Goal: Task Accomplishment & Management: Complete application form

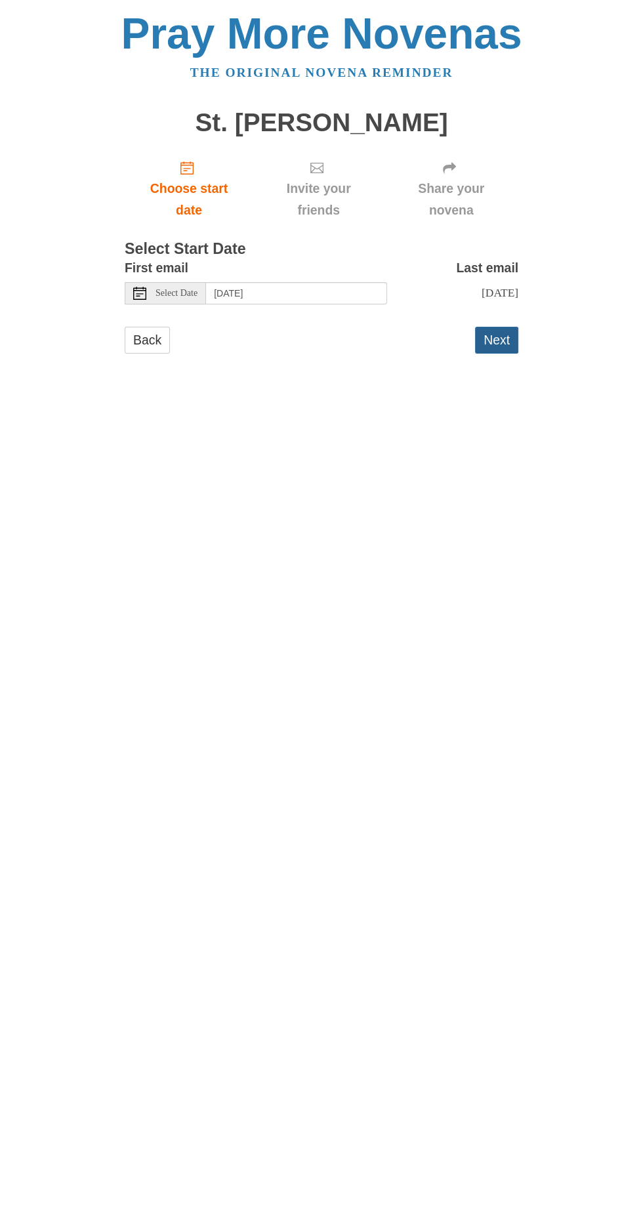
click at [503, 327] on button "Next" at bounding box center [496, 340] width 43 height 27
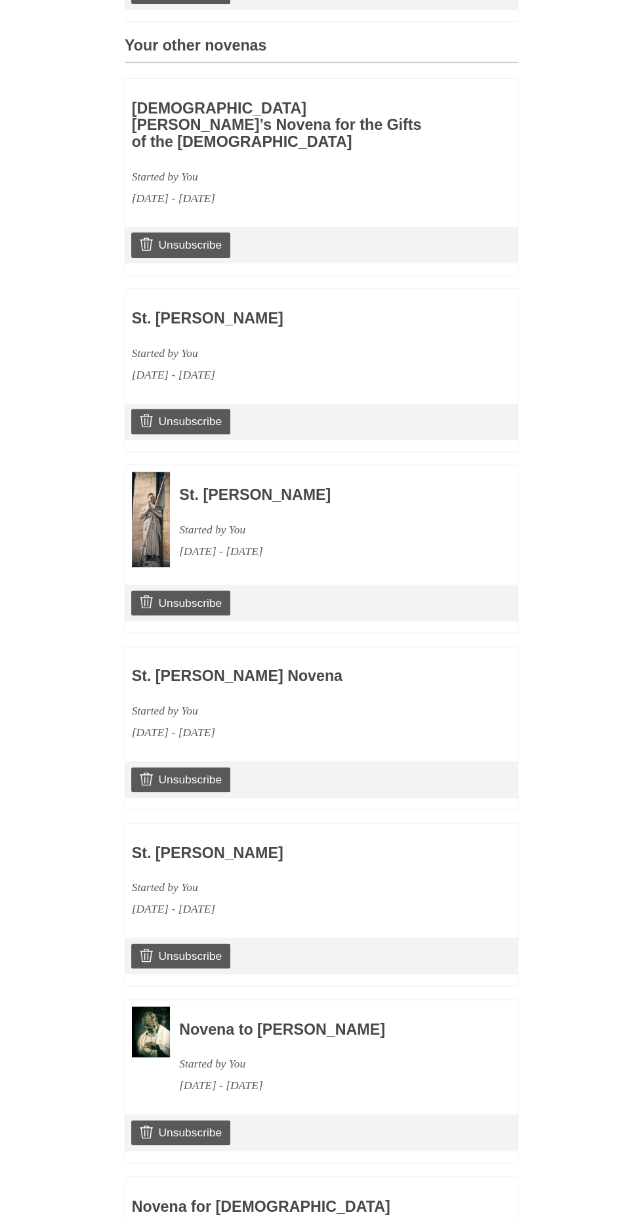
scroll to position [921, 0]
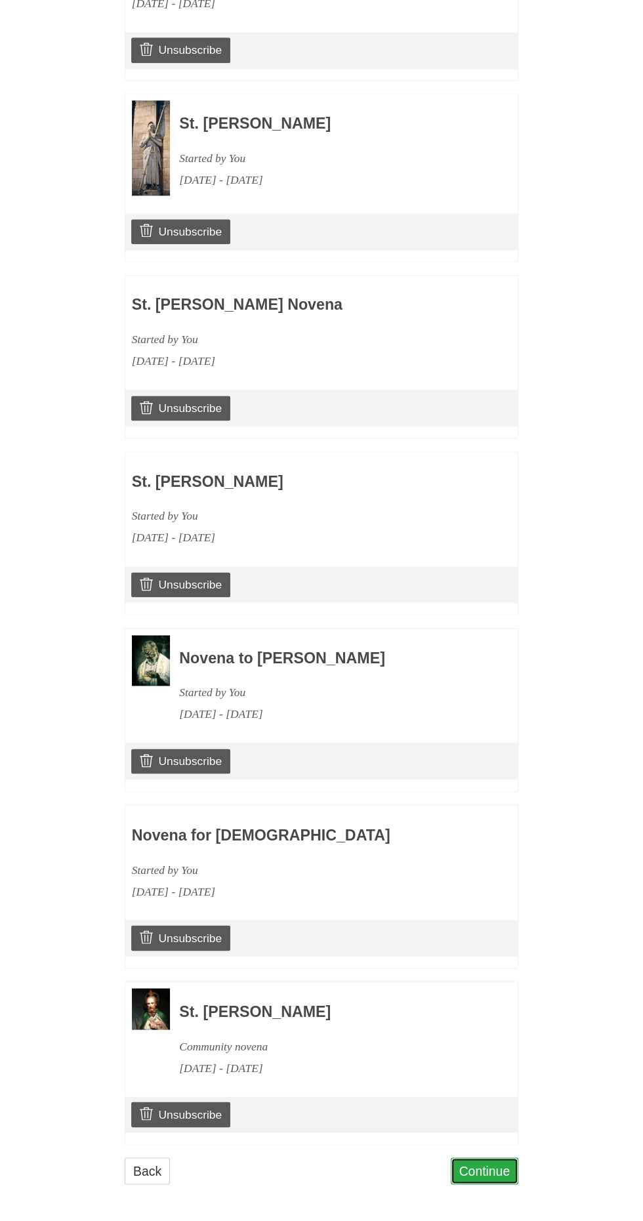
click at [495, 1169] on link "Continue" at bounding box center [485, 1170] width 68 height 27
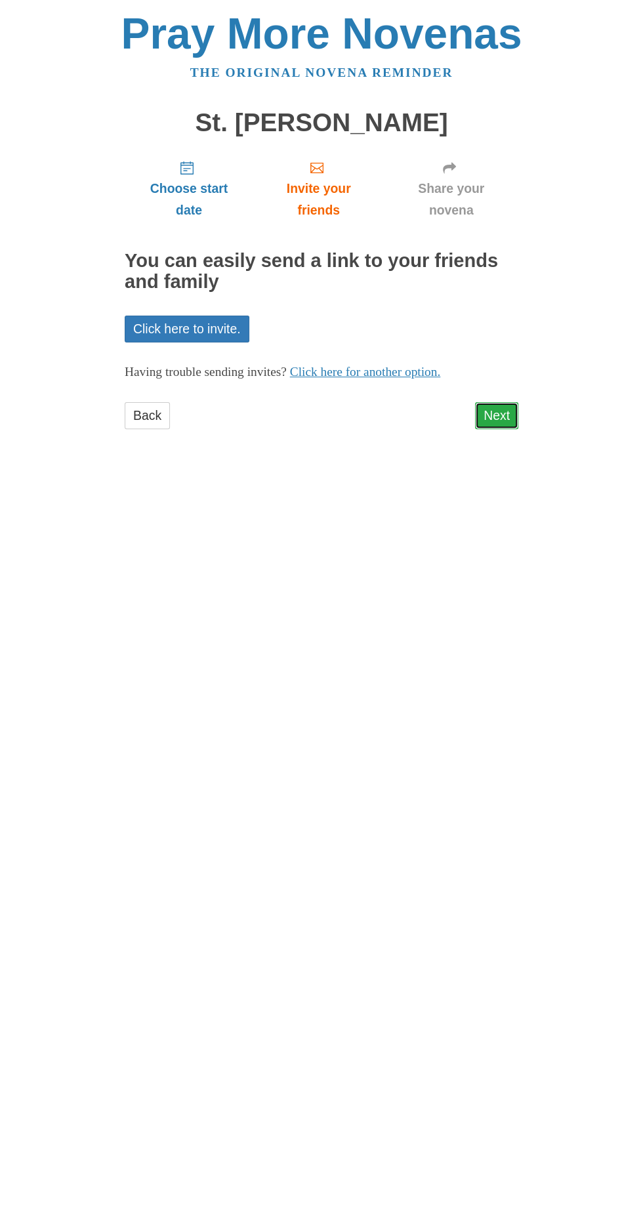
click at [510, 402] on link "Next" at bounding box center [496, 415] width 43 height 27
